Goal: Check status: Check status

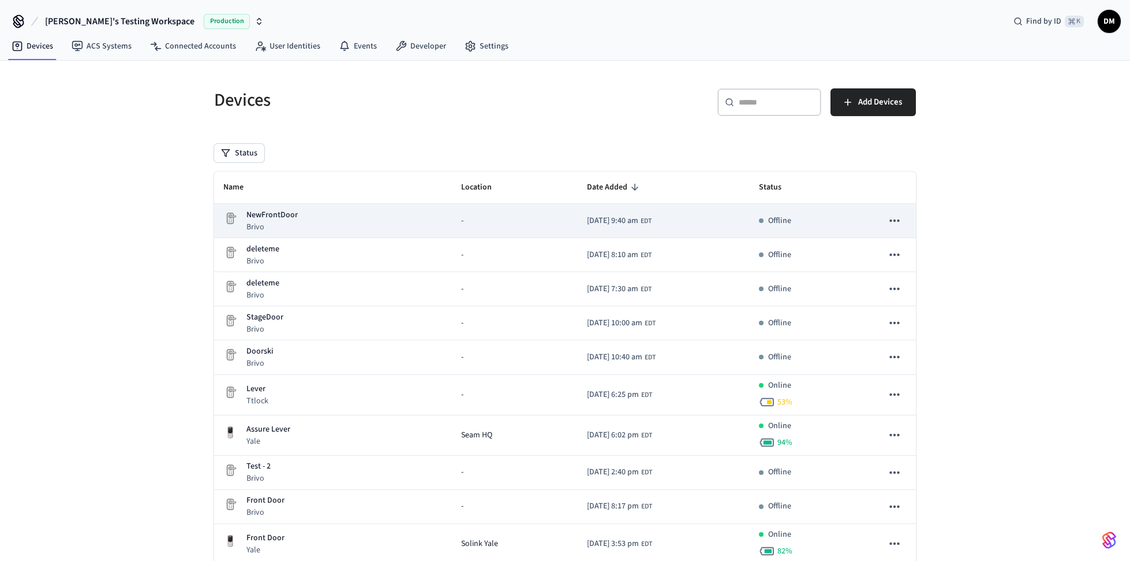
click at [360, 219] on div "NewFrontDoor Brivo" at bounding box center [332, 221] width 219 height 24
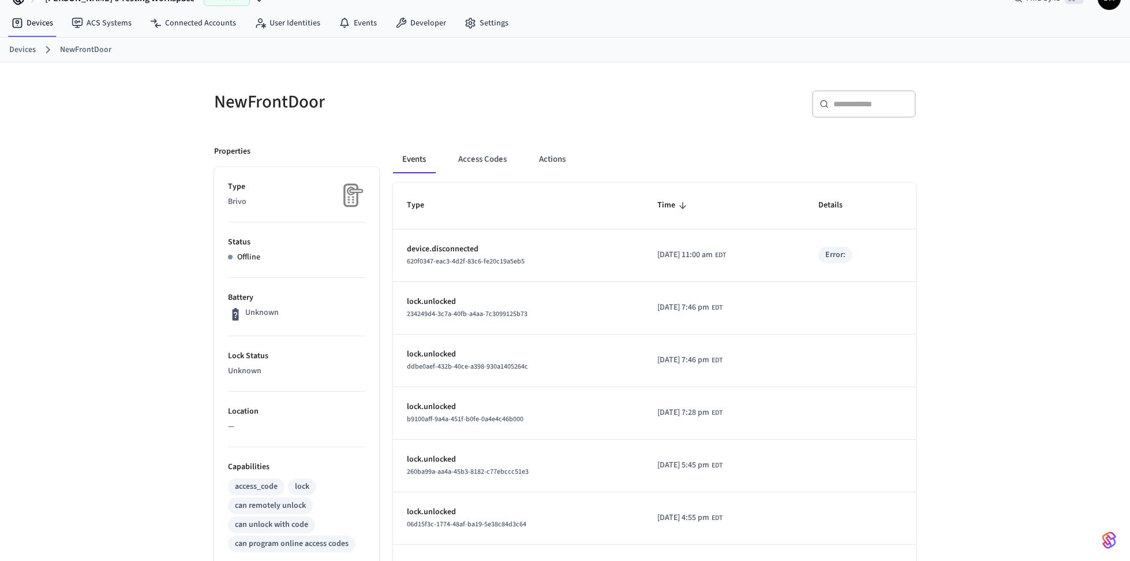
scroll to position [214, 0]
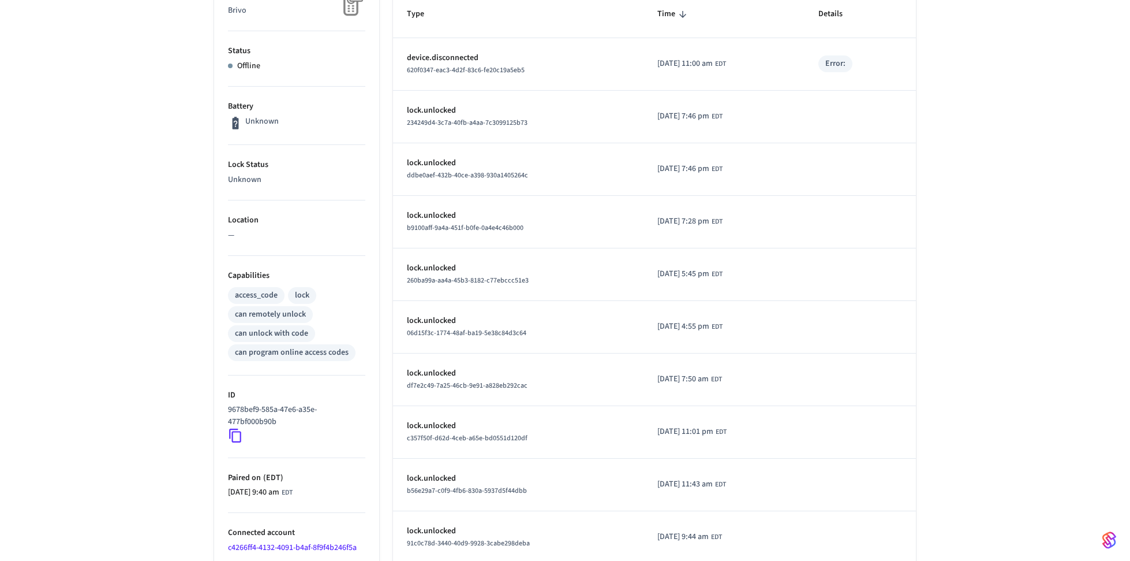
click at [235, 435] on icon at bounding box center [235, 435] width 15 height 15
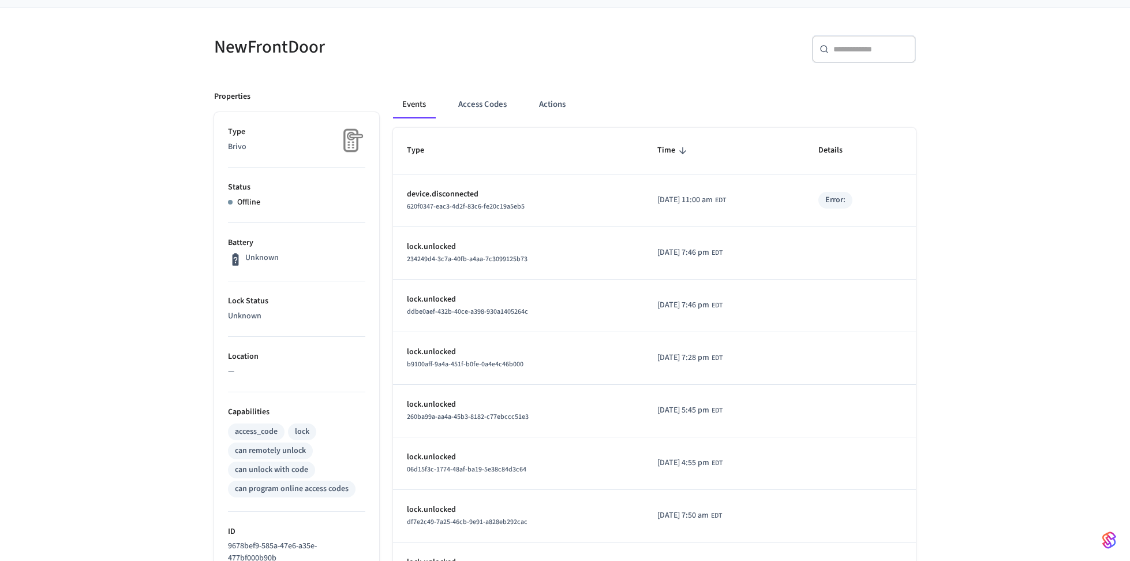
scroll to position [65, 0]
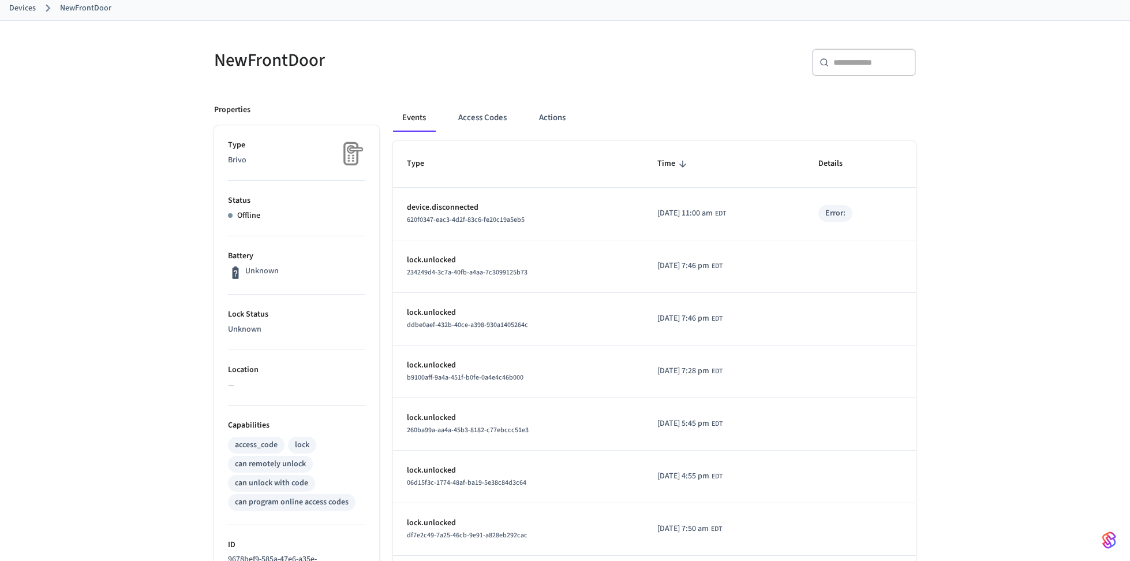
click at [837, 208] on div "Error:" at bounding box center [836, 213] width 20 height 12
click at [845, 212] on div "Error:" at bounding box center [836, 213] width 20 height 12
click at [844, 215] on div "Error:" at bounding box center [836, 213] width 20 height 12
click at [846, 224] on td "Error:" at bounding box center [860, 214] width 111 height 53
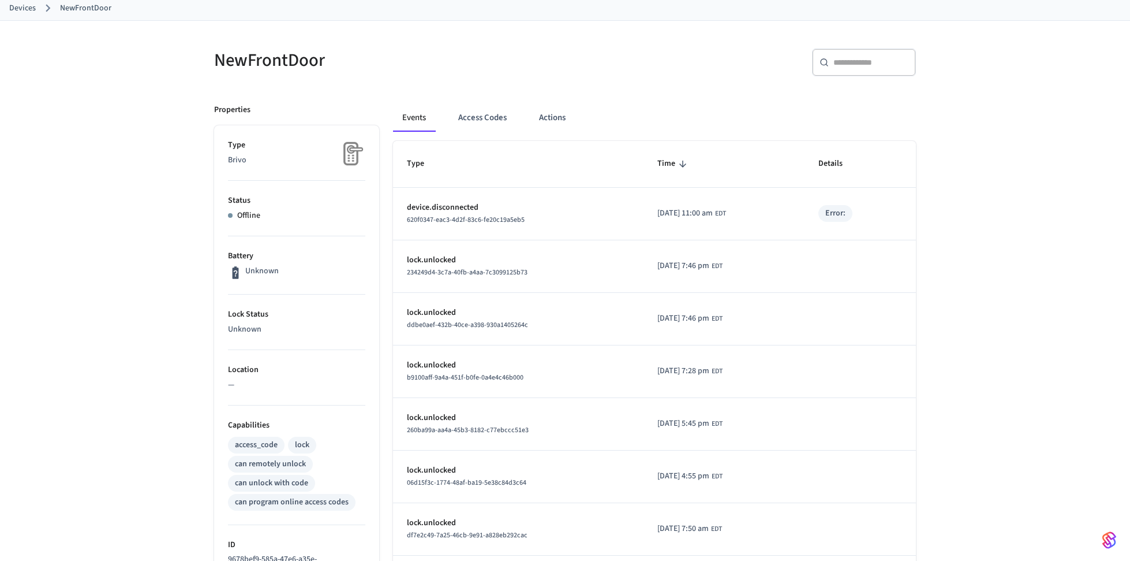
click at [475, 205] on p "device.disconnected" at bounding box center [518, 207] width 223 height 12
drag, startPoint x: 441, startPoint y: 212, endPoint x: 431, endPoint y: 219, distance: 12.5
click at [434, 216] on td "device.disconnected 620f0347-eac3-4d2f-83c6-fe20c19a5eb5" at bounding box center [518, 214] width 251 height 53
click at [431, 219] on span "620f0347-eac3-4d2f-83c6-fe20c19a5eb5" at bounding box center [466, 220] width 118 height 10
